Goal: Browse casually

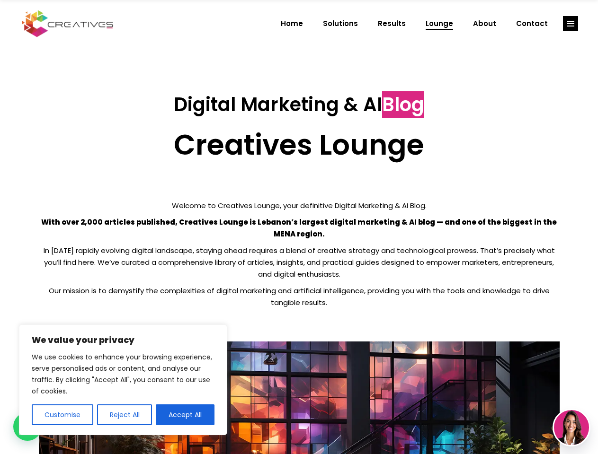
click at [299, 227] on p "With over 2,000 articles published, Creatives Lounge is Lebanon’s largest digit…" at bounding box center [299, 228] width 521 height 24
click at [62, 415] on button "Customise" at bounding box center [63, 415] width 62 height 21
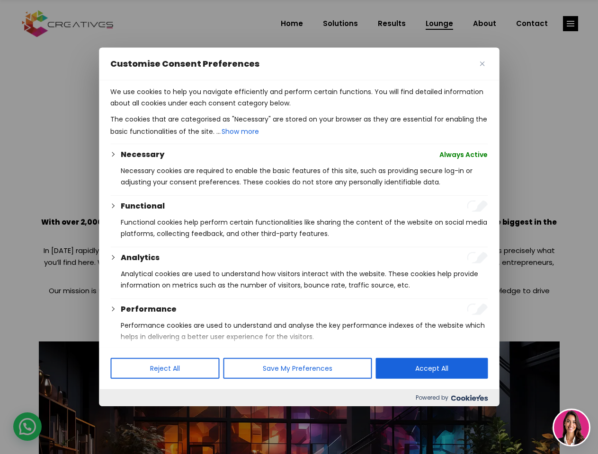
click at [124, 415] on div at bounding box center [299, 227] width 598 height 454
click at [185, 415] on div at bounding box center [299, 227] width 598 height 454
click at [570, 24] on div at bounding box center [299, 227] width 598 height 454
click at [571, 428] on img at bounding box center [571, 427] width 35 height 35
